Goal: Task Accomplishment & Management: Complete application form

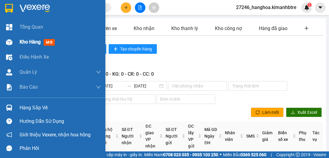
click at [28, 41] on span "Kho hàng" at bounding box center [30, 42] width 21 height 6
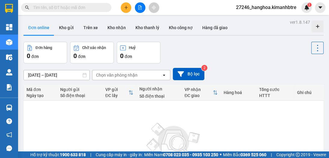
click at [128, 7] on icon "plus" at bounding box center [126, 7] width 4 height 4
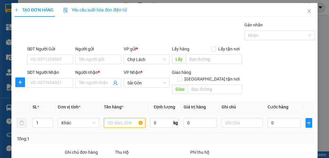
click at [111, 118] on input "text" at bounding box center [124, 123] width 41 height 10
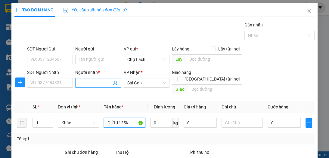
type input "GỬI 1125K"
click at [87, 83] on input "Người nhận *" at bounding box center [95, 83] width 32 height 7
type input "CHÚ 6 MẮT KÍNH"
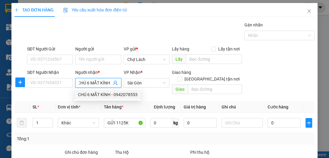
click at [113, 97] on div "CHÚ 6 MẮT KÍNH - 0942078553" at bounding box center [108, 94] width 60 height 7
type input "0942078553"
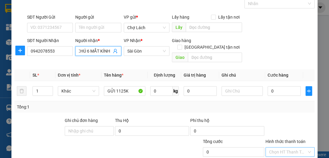
scroll to position [56, 0]
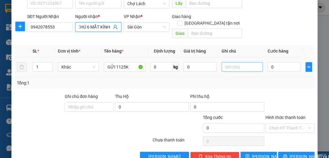
type input "CHÚ 6 MẮT KÍNH"
click at [233, 62] on input "text" at bounding box center [241, 67] width 41 height 10
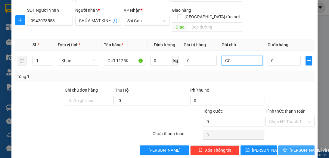
scroll to position [64, 0]
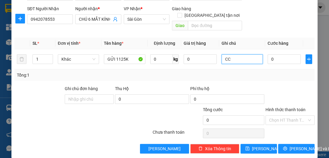
type input "CC"
click at [301, 146] on span "Lưu và In" at bounding box center [310, 149] width 42 height 7
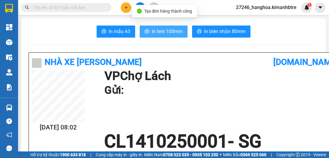
click at [161, 35] on span "In tem 100mm" at bounding box center [167, 32] width 31 height 8
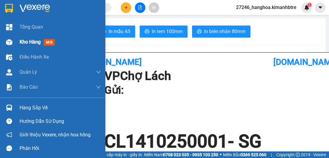
click at [34, 43] on span "Kho hàng" at bounding box center [30, 42] width 21 height 6
